Goal: Task Accomplishment & Management: Manage account settings

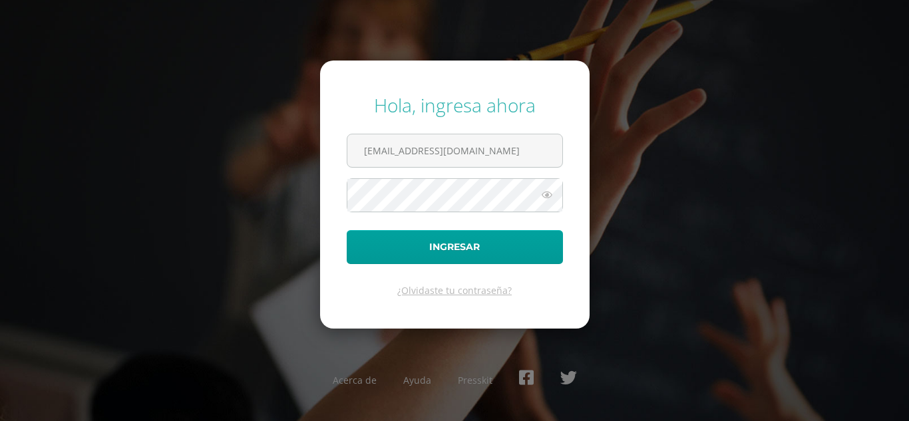
click at [335, 184] on form "Hola, ingresa ahora oscar_paz@donbosco.edu.gt Ingresar ¿Olvidaste tu contraseña?" at bounding box center [454, 194] width 269 height 267
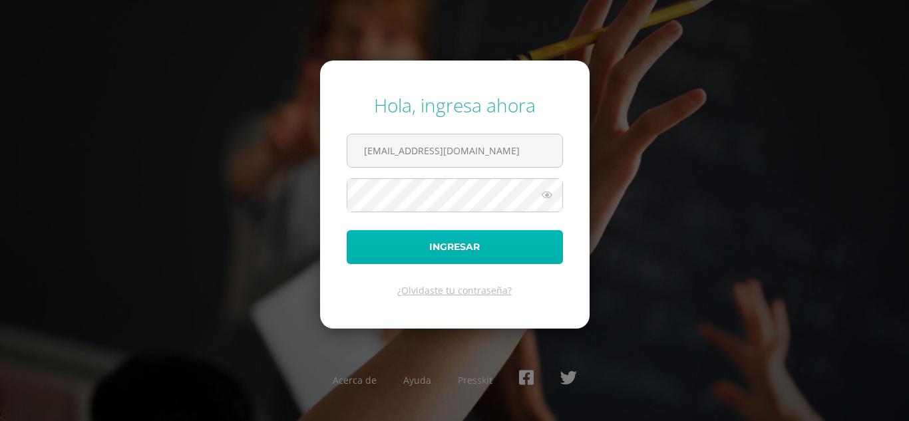
click at [406, 245] on button "Ingresar" at bounding box center [455, 247] width 216 height 34
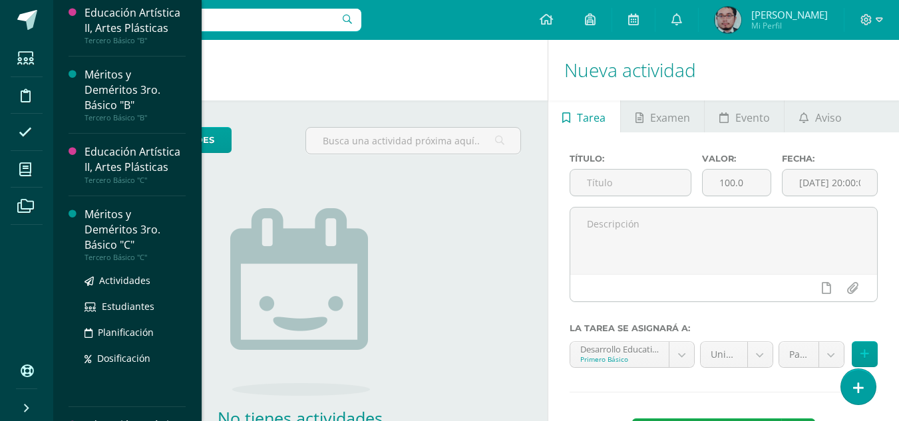
scroll to position [1529, 0]
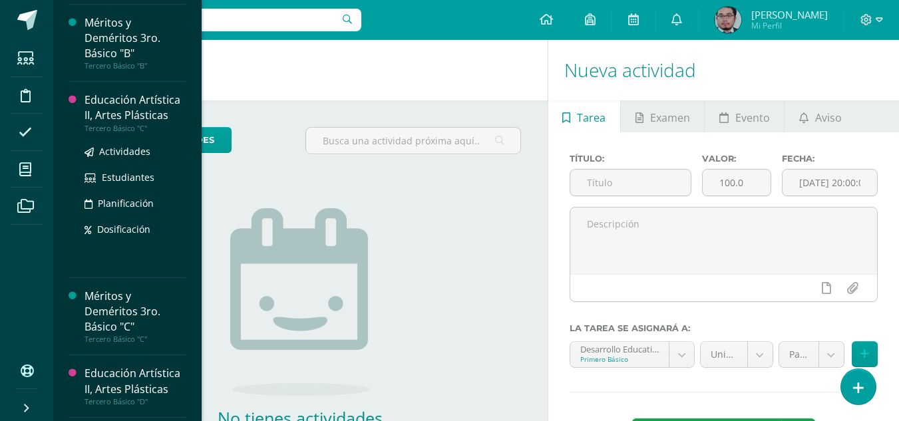
click at [125, 104] on div "Educación Artística II, Artes Plásticas" at bounding box center [135, 107] width 101 height 31
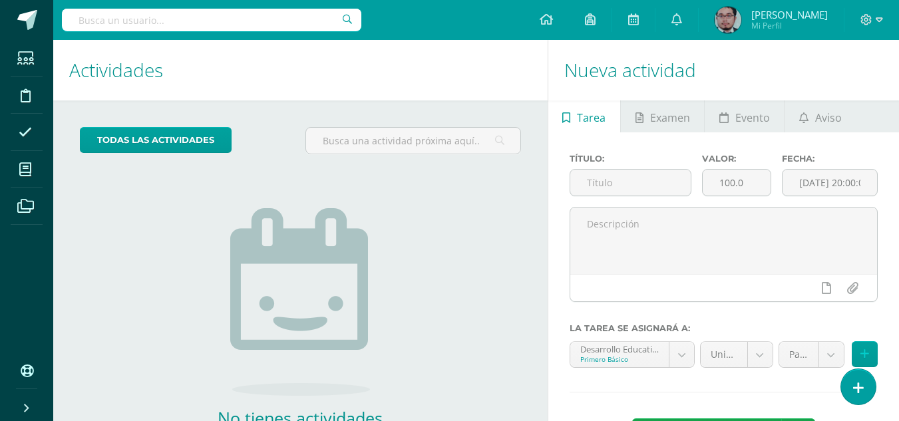
scroll to position [1469, 0]
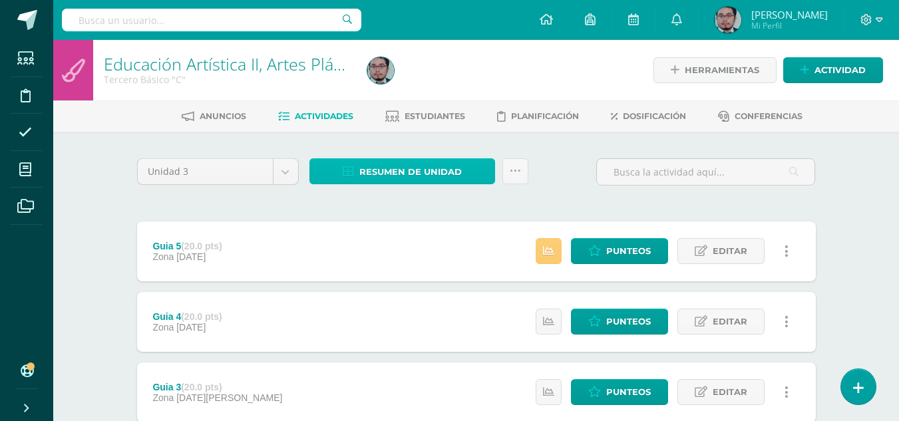
click at [421, 170] on span "Resumen de unidad" at bounding box center [410, 172] width 102 height 25
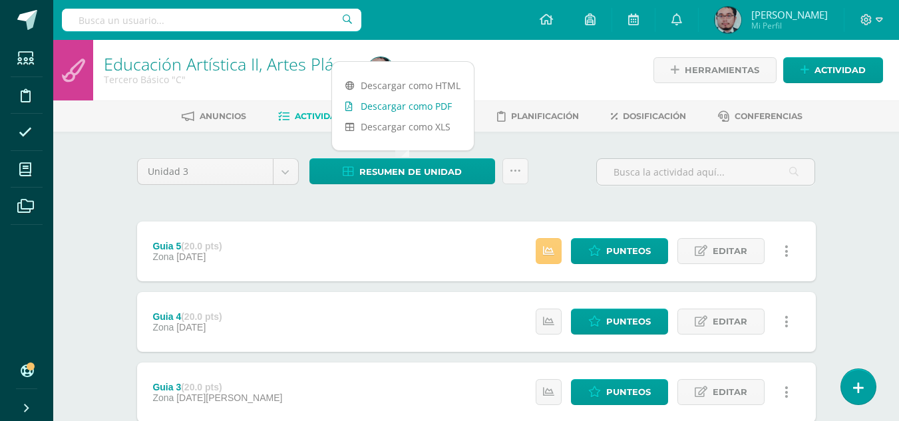
click at [409, 106] on link "Descargar como PDF" at bounding box center [403, 106] width 142 height 21
click at [284, 196] on div "Unidad 3 Unidad 1 Unidad 2 Unidad 3 Unidad 4 Resumen de unidad Subir actividade…" at bounding box center [476, 391] width 689 height 467
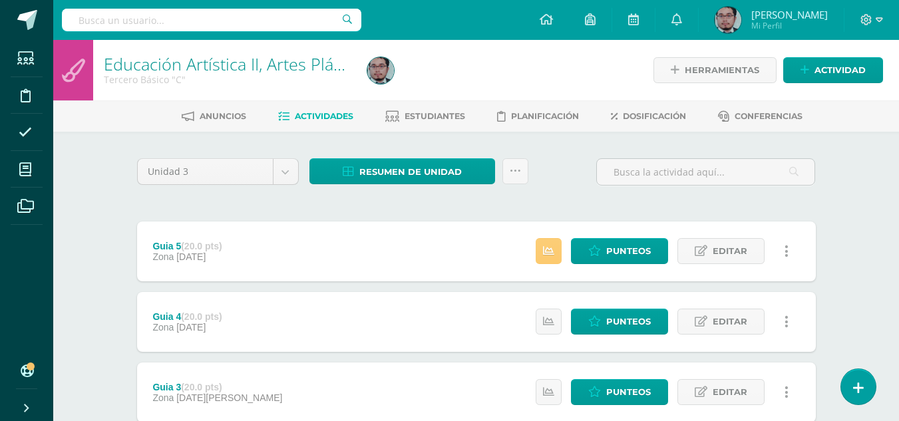
click at [347, 214] on div "Unidad 3 Unidad 1 Unidad 2 Unidad 3 Unidad 4 Resumen de unidad Subir actividade…" at bounding box center [476, 391] width 689 height 467
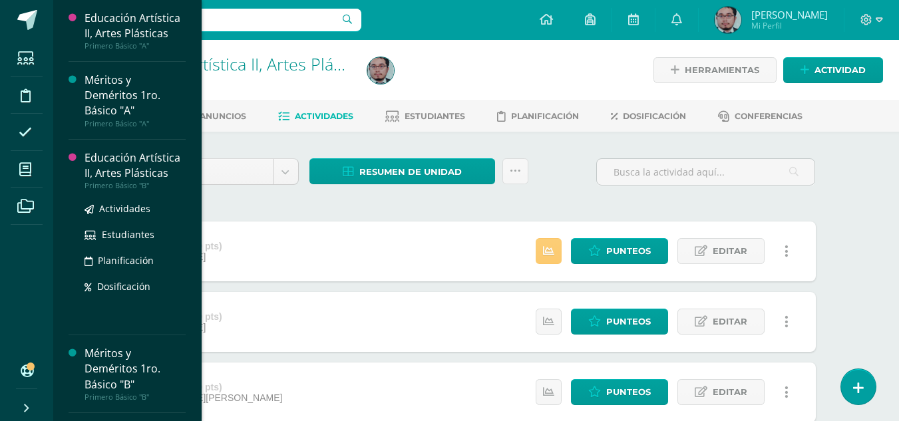
scroll to position [67, 0]
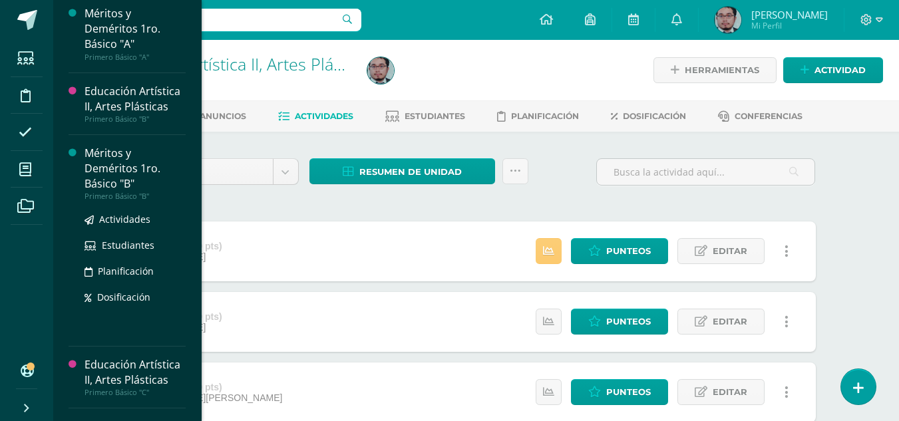
click at [101, 176] on div "Méritos y Deméritos 1ro. Básico "B"" at bounding box center [135, 169] width 101 height 46
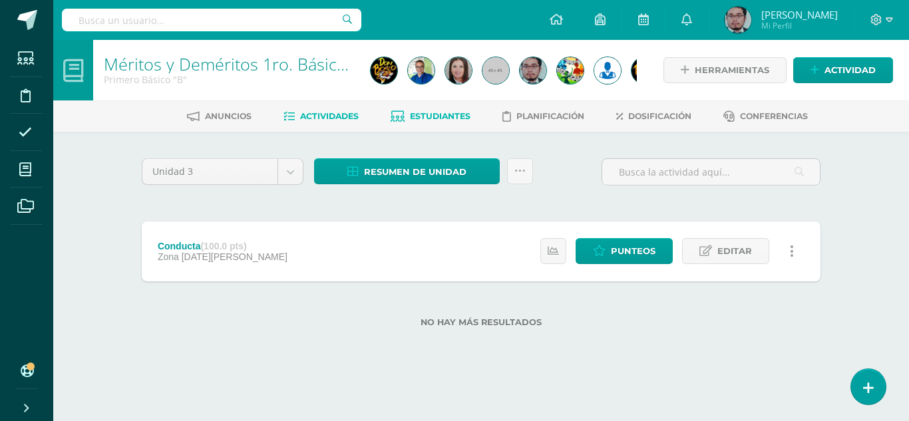
click at [443, 118] on span "Estudiantes" at bounding box center [440, 116] width 61 height 10
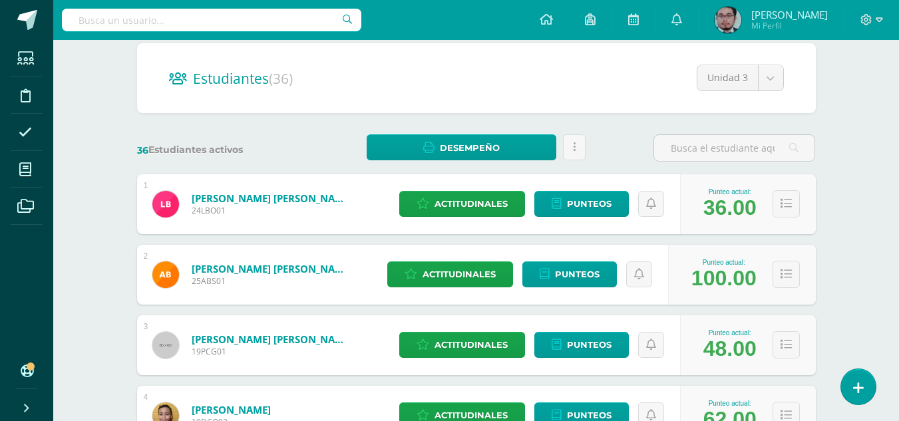
scroll to position [114, 0]
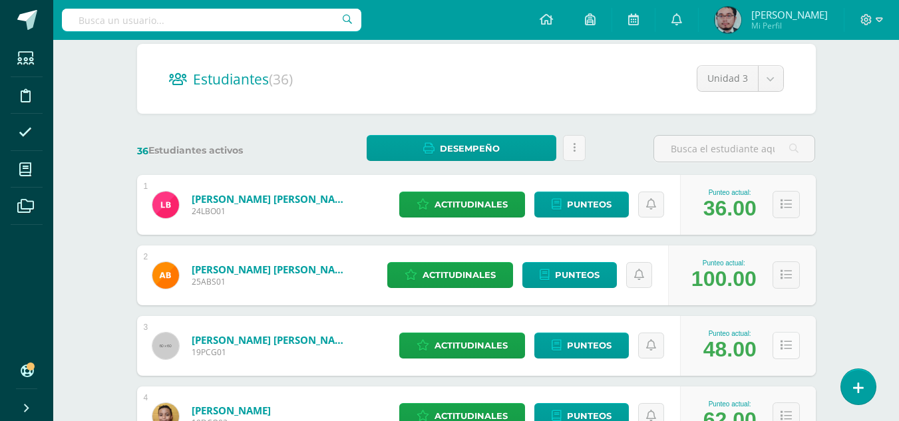
click at [781, 342] on icon at bounding box center [786, 345] width 11 height 11
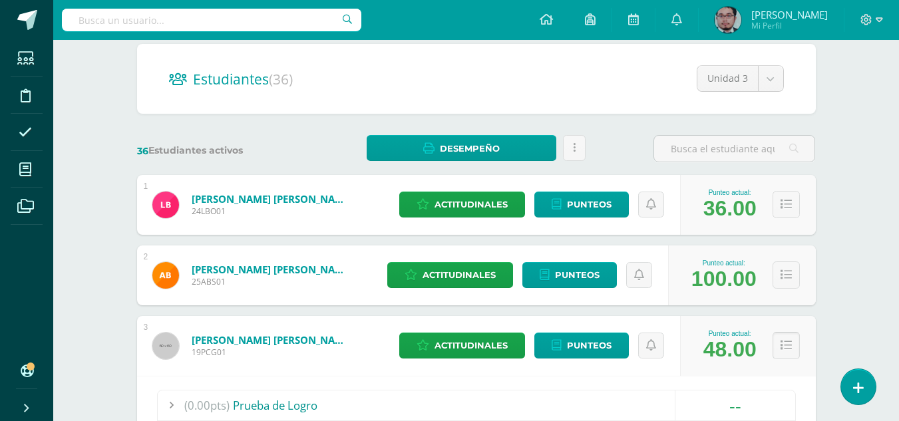
click at [787, 343] on icon at bounding box center [786, 345] width 11 height 11
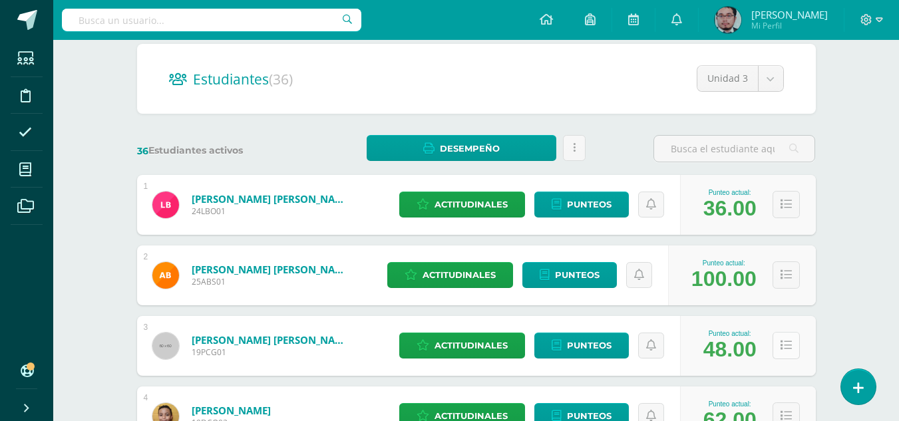
click at [787, 343] on icon at bounding box center [786, 345] width 11 height 11
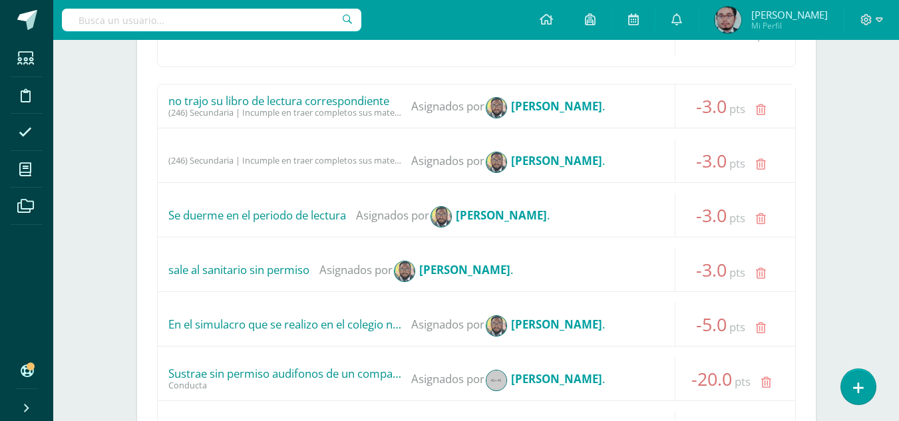
scroll to position [647, 0]
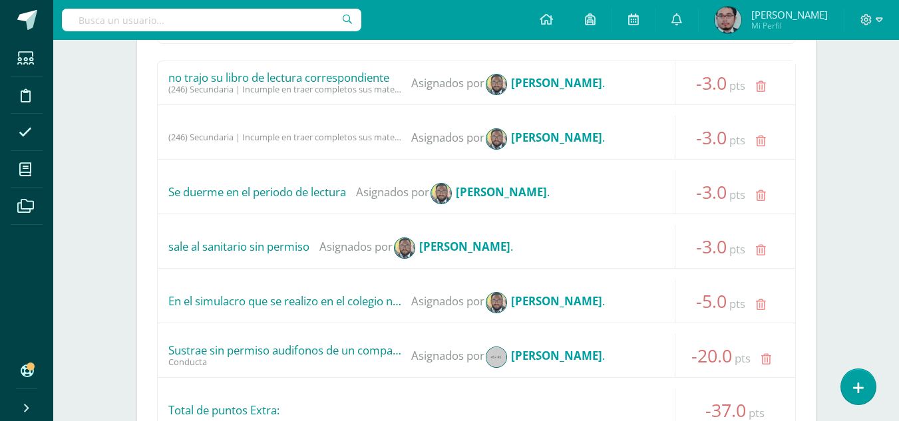
click at [882, 21] on div at bounding box center [871, 20] width 55 height 40
click at [880, 21] on icon at bounding box center [879, 19] width 7 height 5
click at [851, 94] on span "Cerrar sesión" at bounding box center [838, 91] width 60 height 13
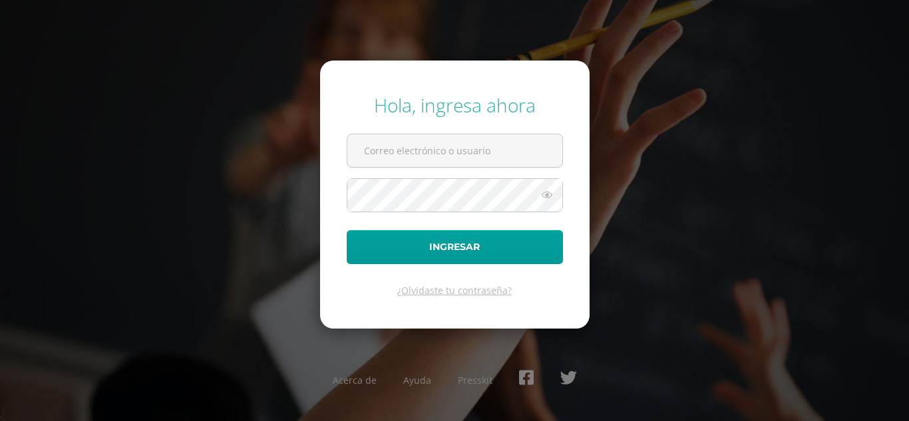
type input "[EMAIL_ADDRESS][DOMAIN_NAME]"
click at [0, 211] on div "Hola, ingresa ahora [EMAIL_ADDRESS][DOMAIN_NAME] Ingresar ¿Olvidaste tu contras…" at bounding box center [455, 210] width 920 height 257
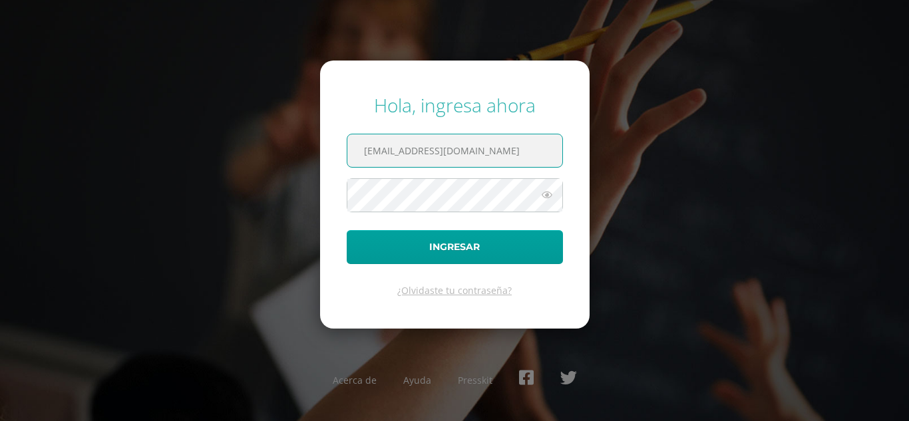
drag, startPoint x: 491, startPoint y: 154, endPoint x: 295, endPoint y: 163, distance: 195.9
click at [295, 163] on div "Hola, ingresa ahora oscar_paz@donbosco.edu.gt Ingresar ¿Olvidaste tu contraseña…" at bounding box center [454, 210] width 858 height 257
